Goal: Information Seeking & Learning: Understand process/instructions

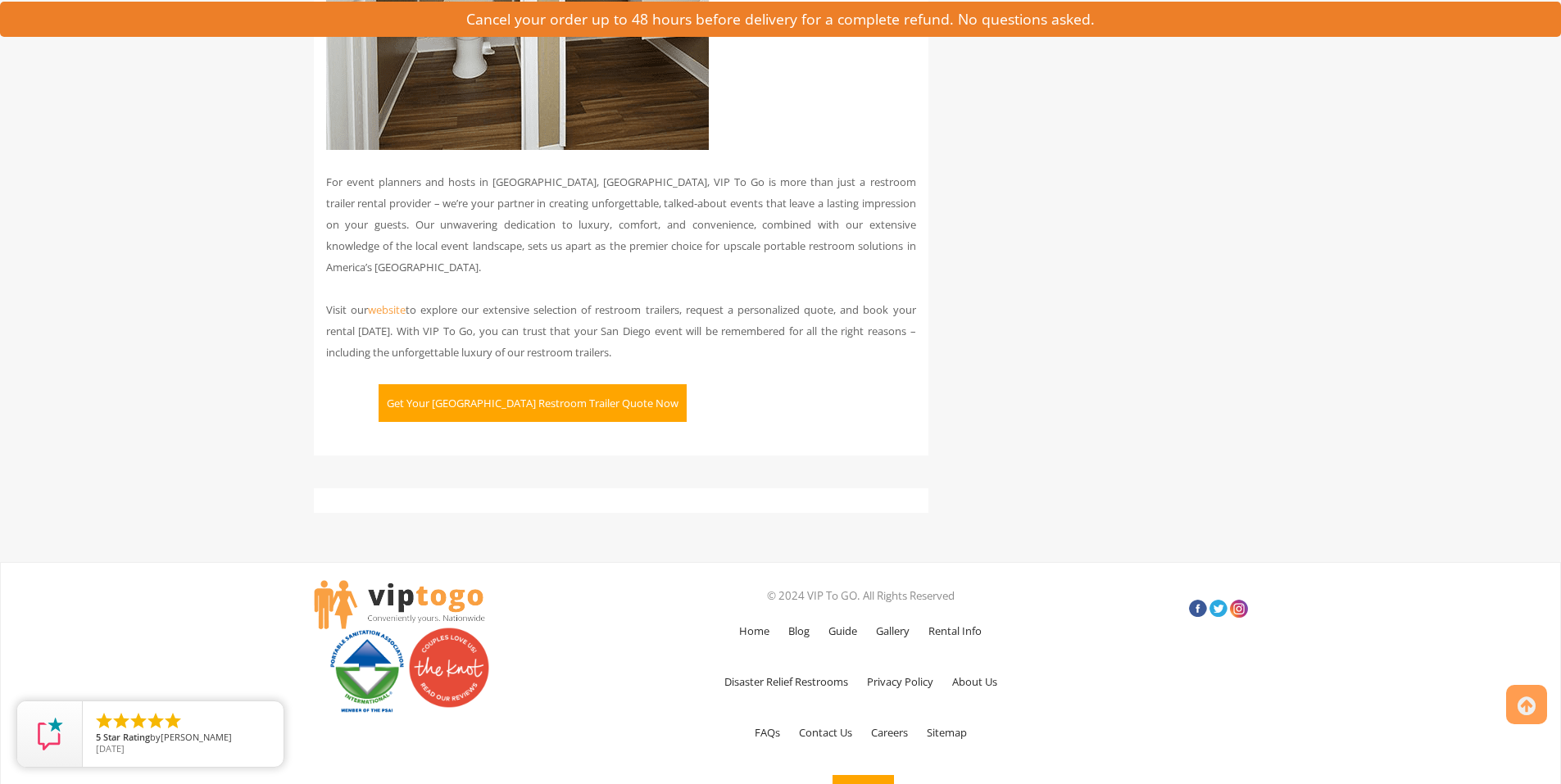
scroll to position [4125, 0]
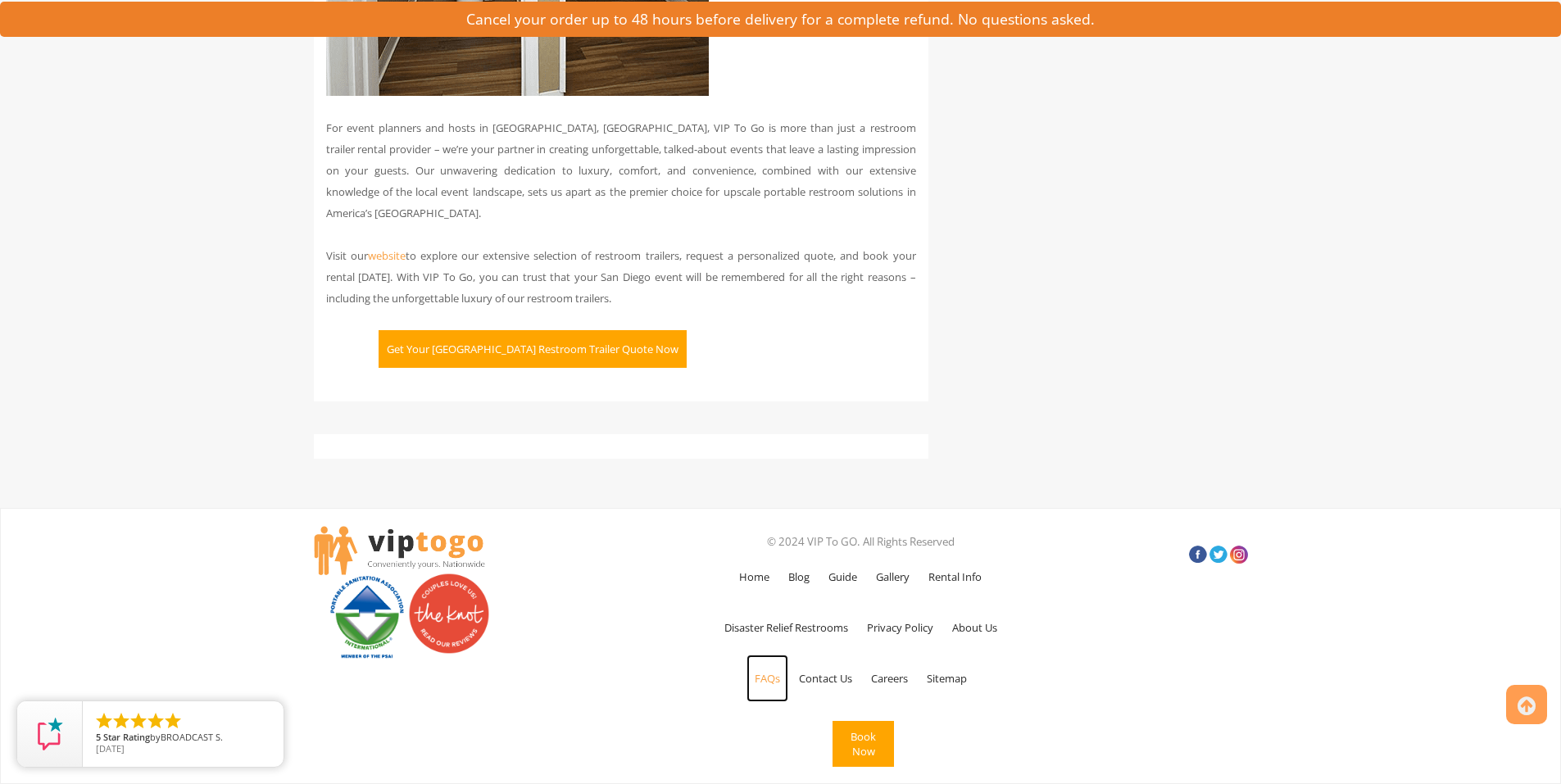
click at [770, 679] on link "FAQs" at bounding box center [767, 678] width 42 height 47
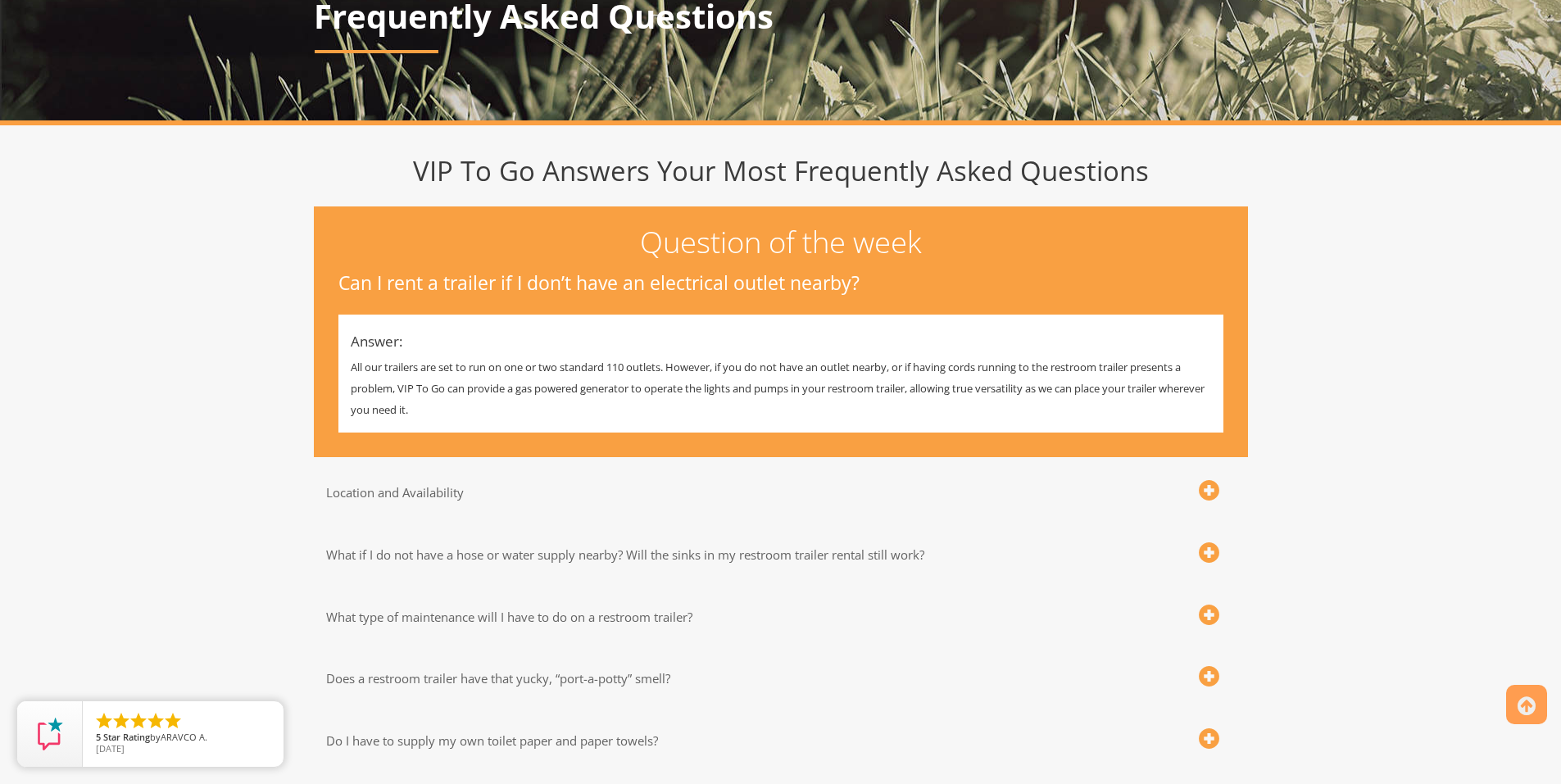
scroll to position [246, 0]
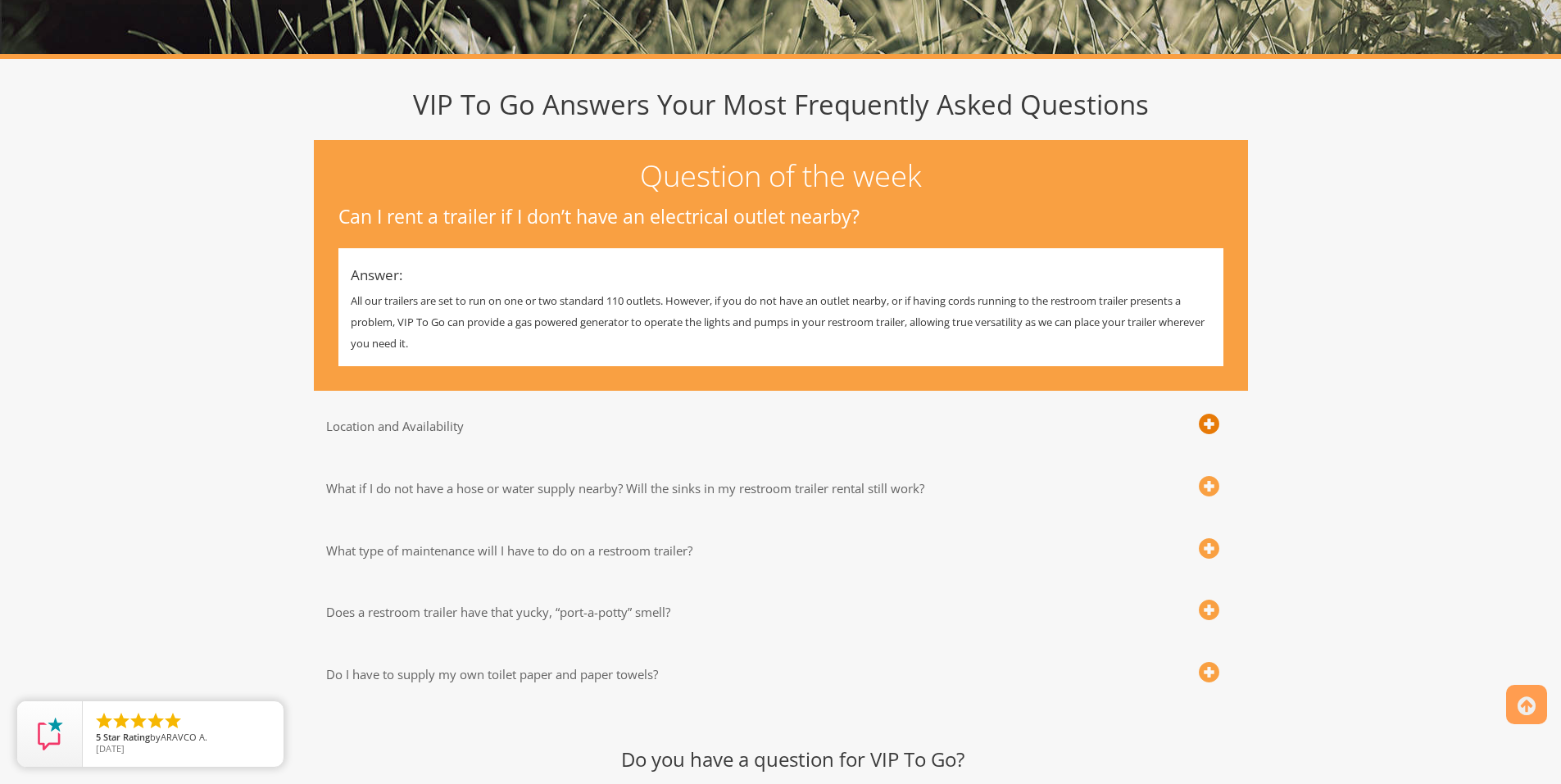
click at [1210, 423] on span at bounding box center [1209, 425] width 21 height 21
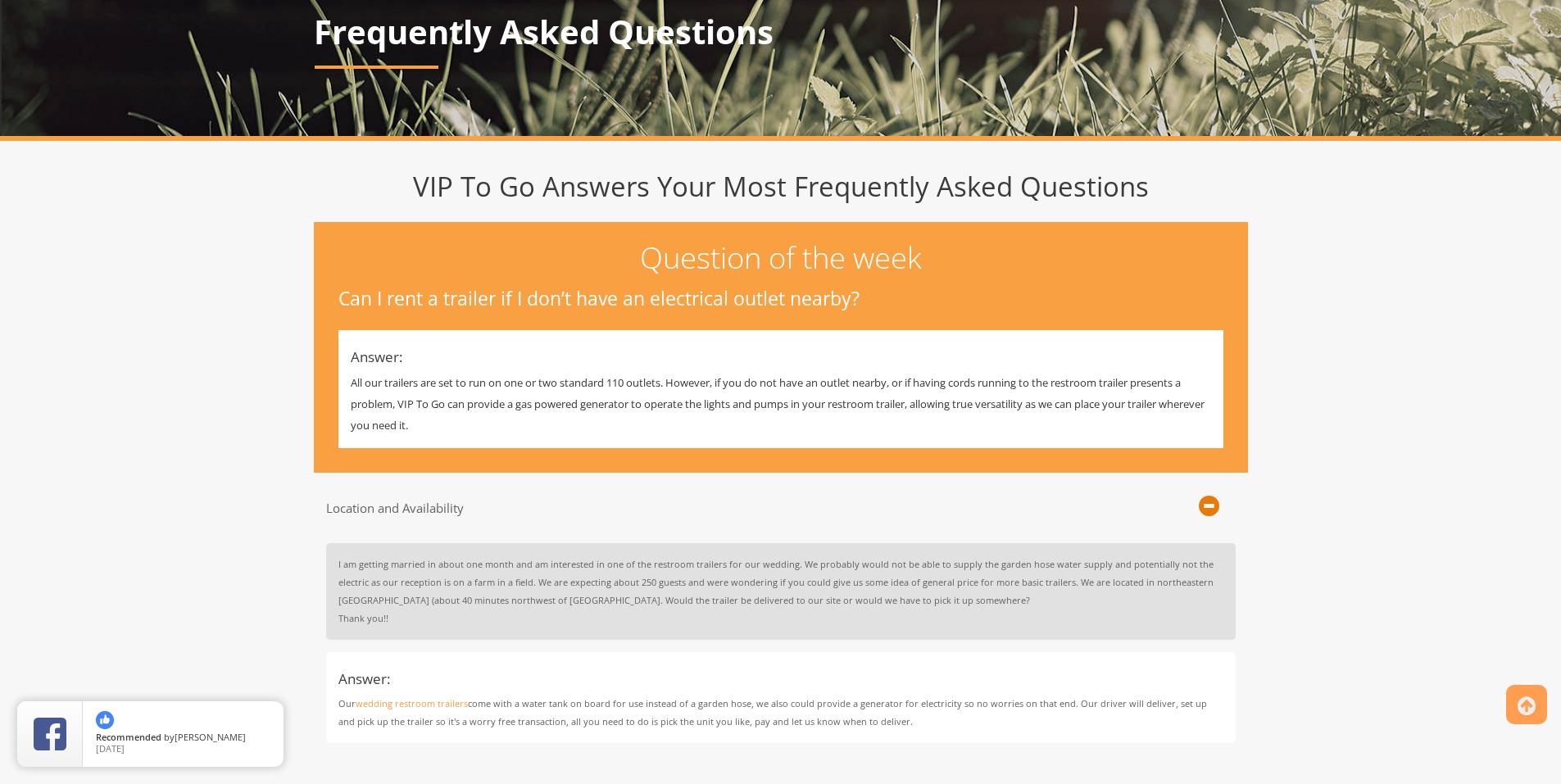
scroll to position [0, 0]
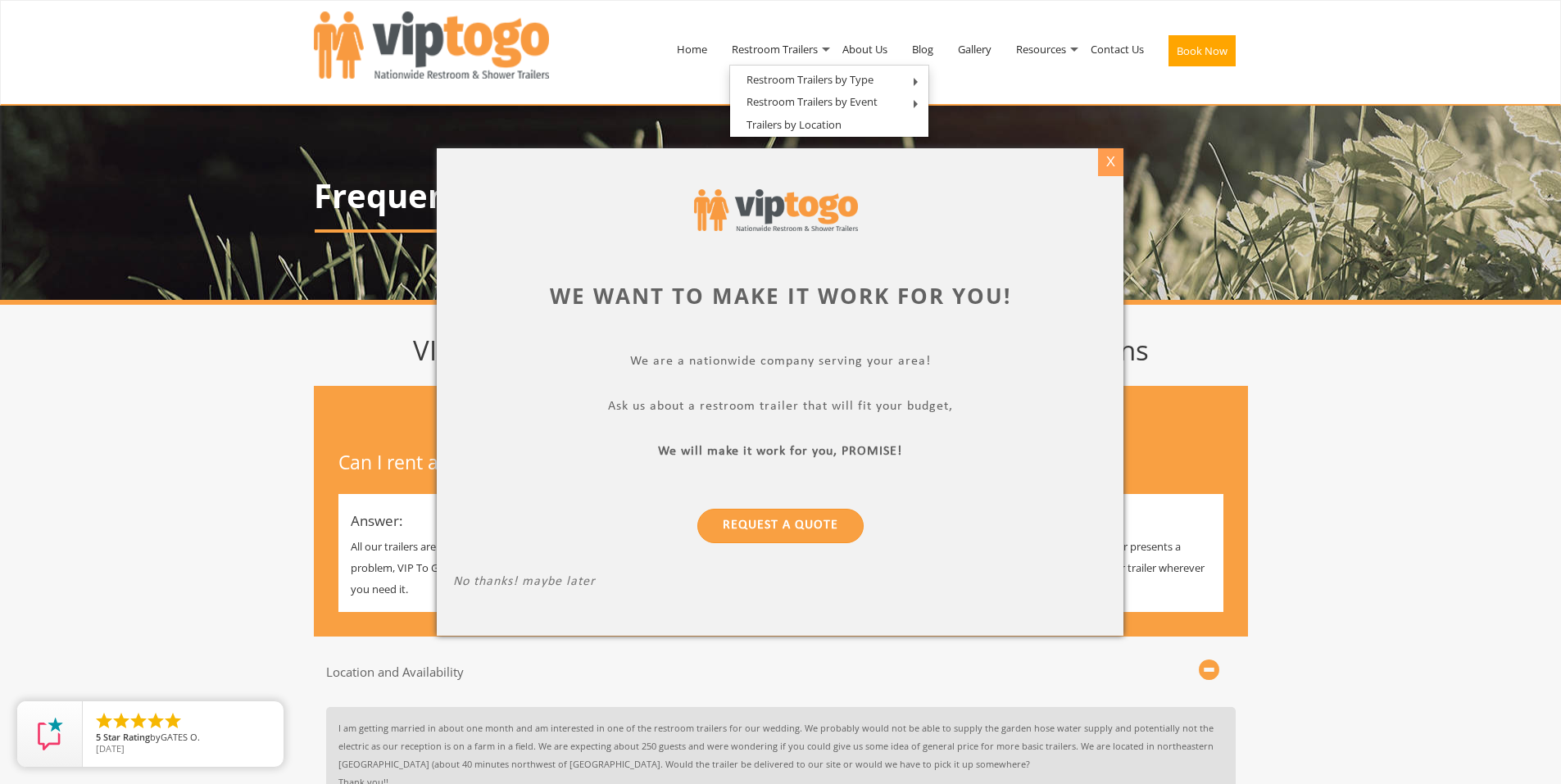
click at [1116, 167] on div "X" at bounding box center [1111, 162] width 25 height 28
